Goal: Navigation & Orientation: Understand site structure

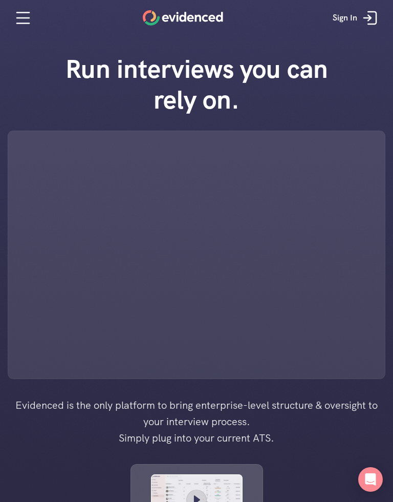
click at [17, 23] on icon at bounding box center [23, 23] width 12 height 0
click at [17, 18] on icon at bounding box center [23, 18] width 12 height 0
click at [14, 20] on icon at bounding box center [23, 18] width 20 height 20
click at [14, 19] on icon at bounding box center [23, 18] width 20 height 20
click at [13, 17] on icon at bounding box center [23, 18] width 20 height 20
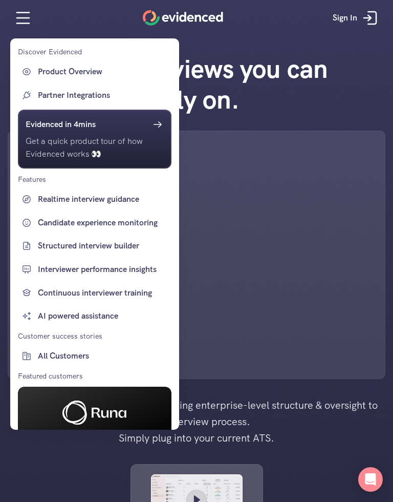
click at [379, 477] on div "Open Intercom Messenger" at bounding box center [371, 479] width 25 height 25
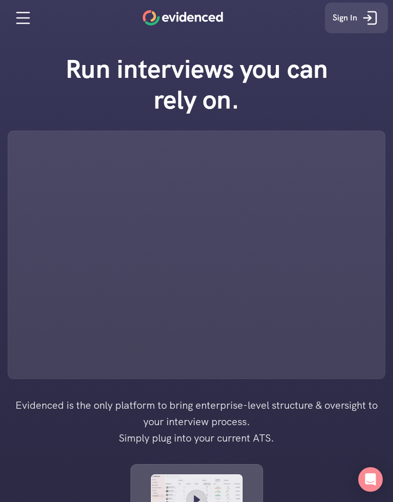
click at [377, 475] on div "Open Intercom Messenger" at bounding box center [371, 479] width 25 height 25
click at [26, 26] on icon at bounding box center [23, 18] width 20 height 20
click at [13, 18] on icon at bounding box center [23, 18] width 20 height 20
click at [20, 28] on icon at bounding box center [23, 18] width 20 height 20
